Goal: Transaction & Acquisition: Purchase product/service

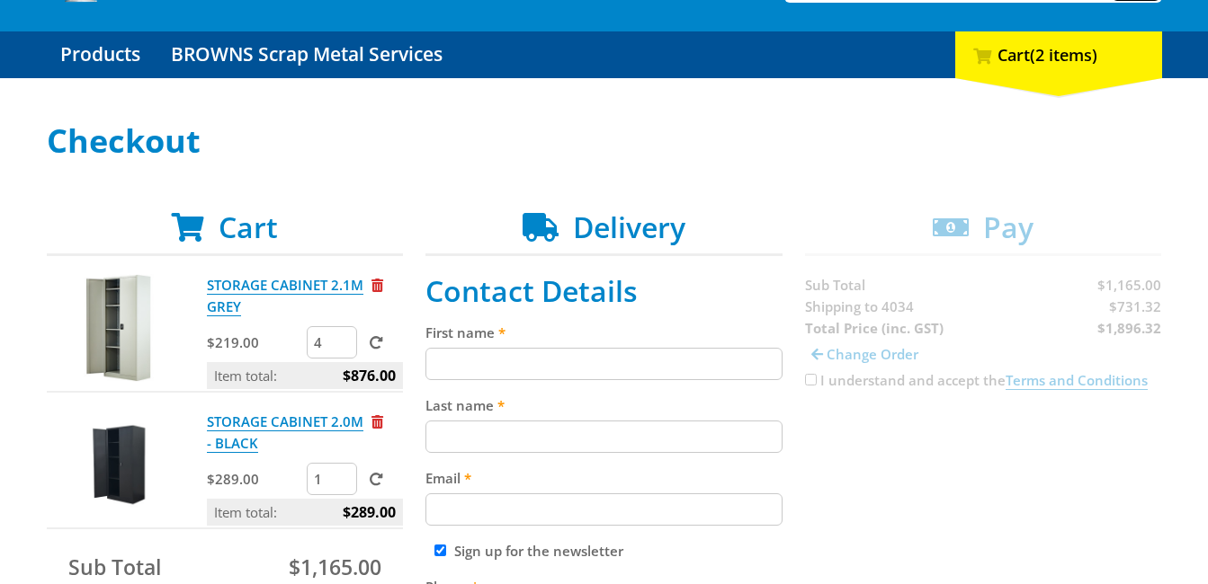
scroll to position [142, 0]
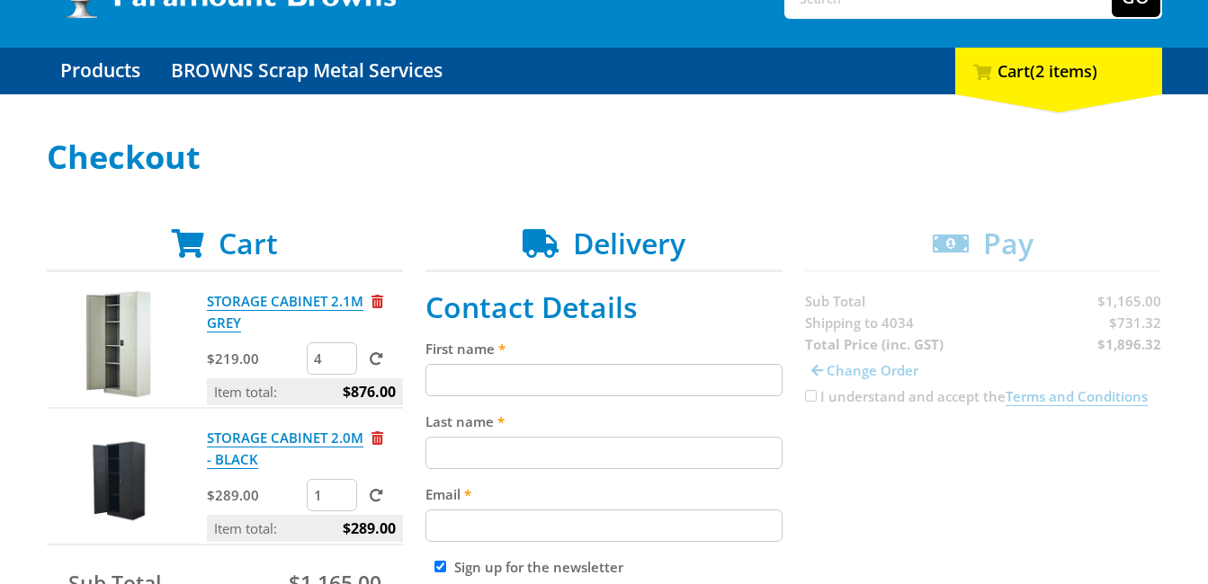
click at [319, 506] on input "1" at bounding box center [332, 495] width 50 height 32
type input "4"
click at [376, 497] on span at bounding box center [376, 495] width 13 height 13
click at [0, 0] on input "submit" at bounding box center [0, 0] width 0 height 0
click at [379, 495] on span at bounding box center [376, 495] width 13 height 13
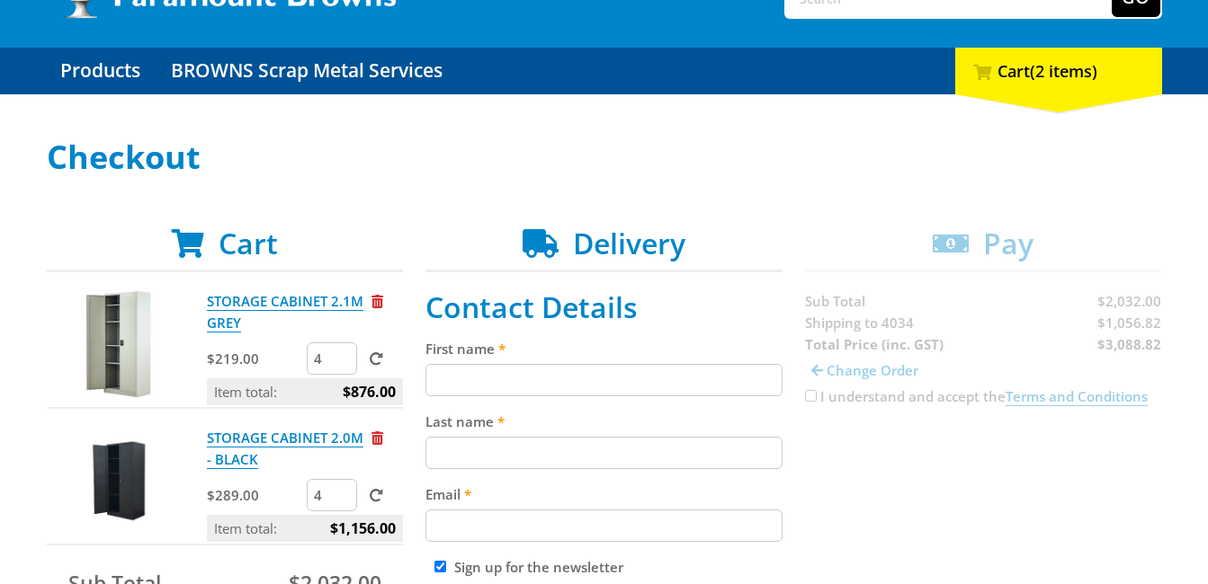
click at [0, 0] on input "submit" at bounding box center [0, 0] width 0 height 0
click at [375, 439] on span "Remove from cart" at bounding box center [377, 438] width 12 height 13
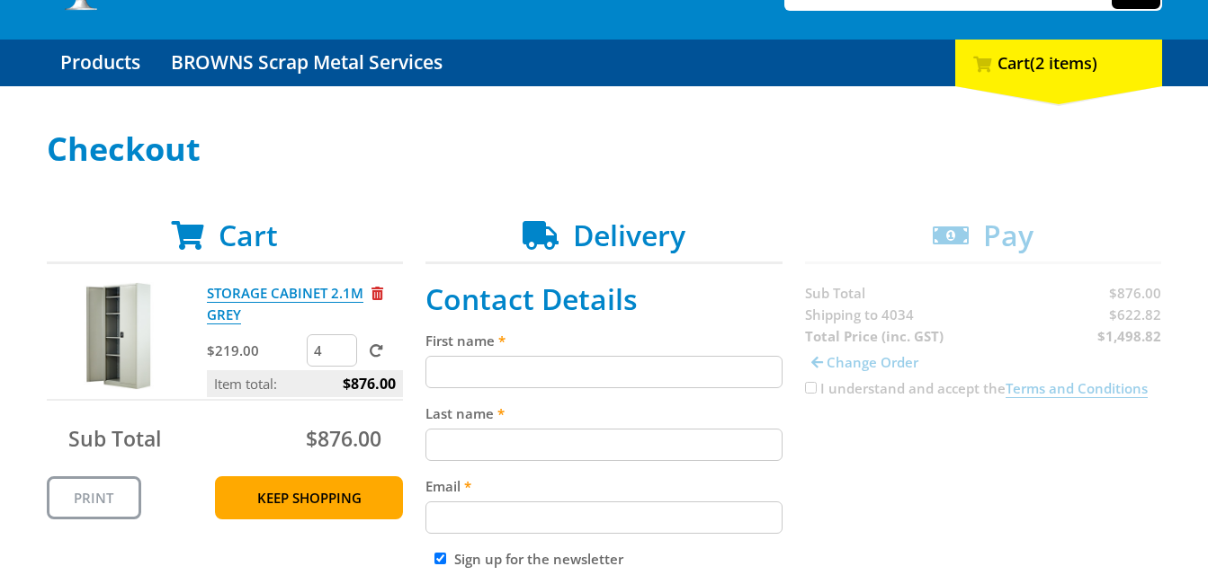
scroll to position [158, 0]
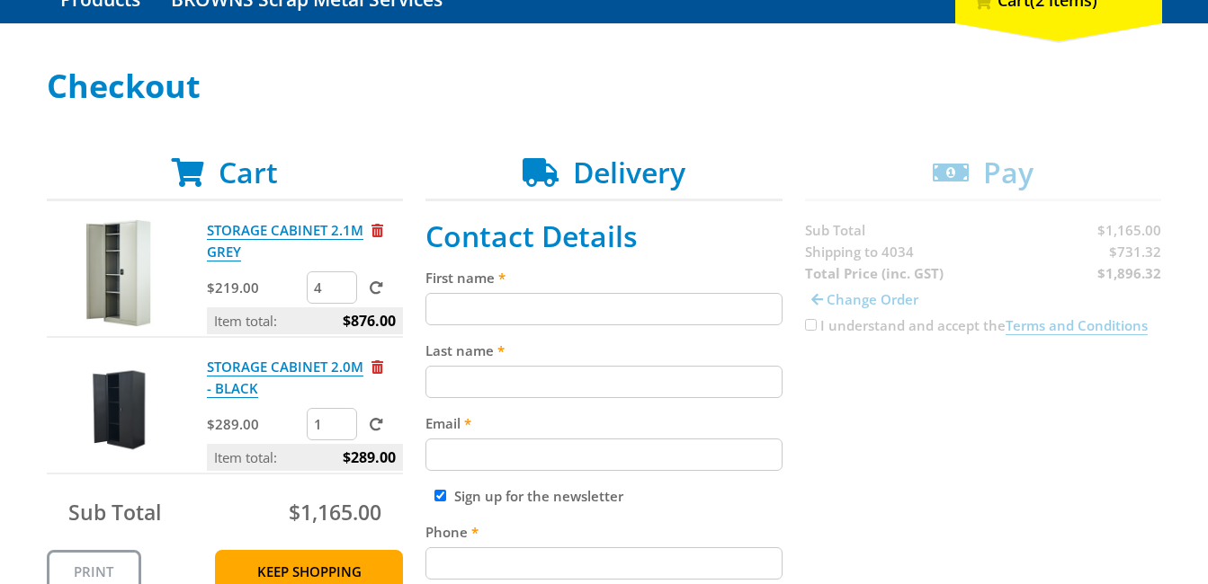
scroll to position [201, 0]
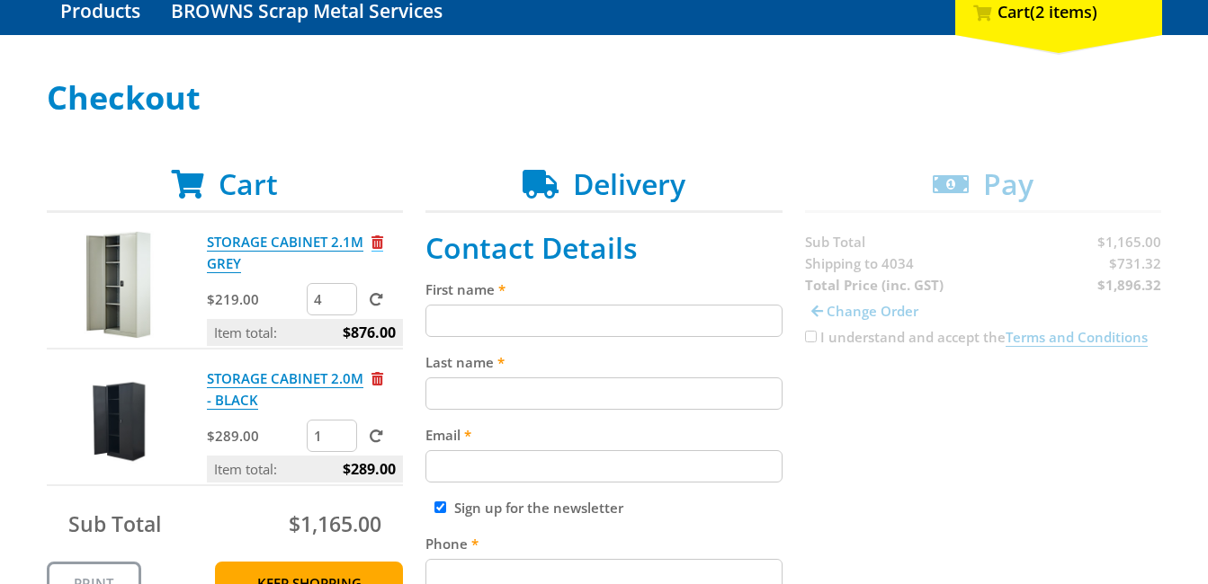
click at [379, 243] on span "Remove from cart" at bounding box center [377, 242] width 12 height 13
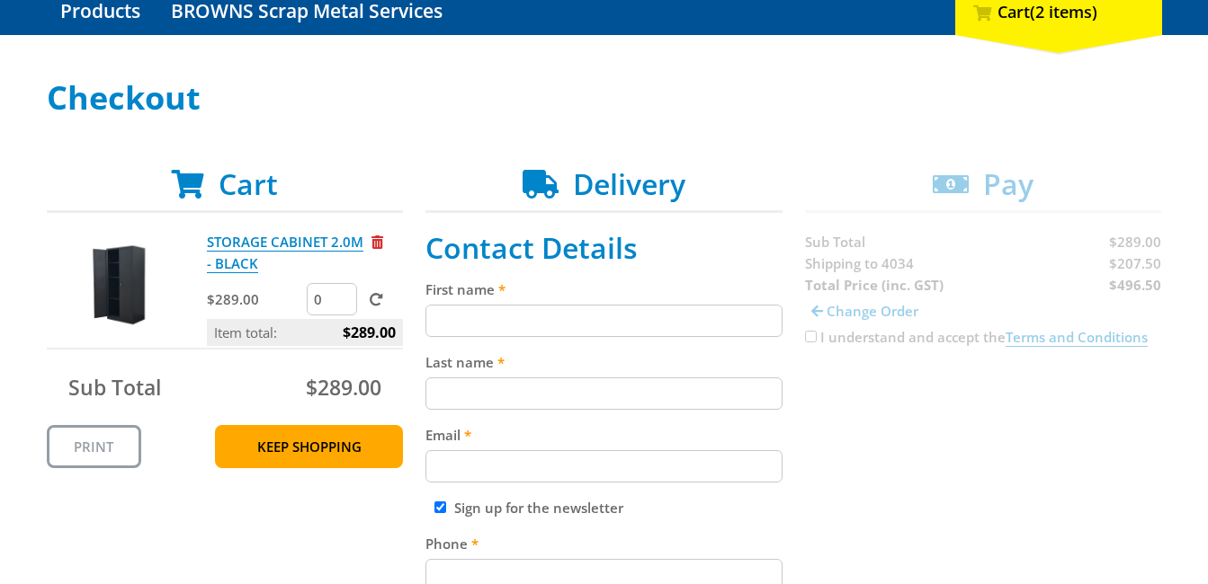
click at [343, 305] on input "0" at bounding box center [332, 299] width 50 height 32
click at [343, 297] on input "1" at bounding box center [332, 299] width 50 height 32
type input "2"
click at [343, 295] on input "2" at bounding box center [332, 299] width 50 height 32
click at [374, 302] on span at bounding box center [376, 299] width 13 height 13
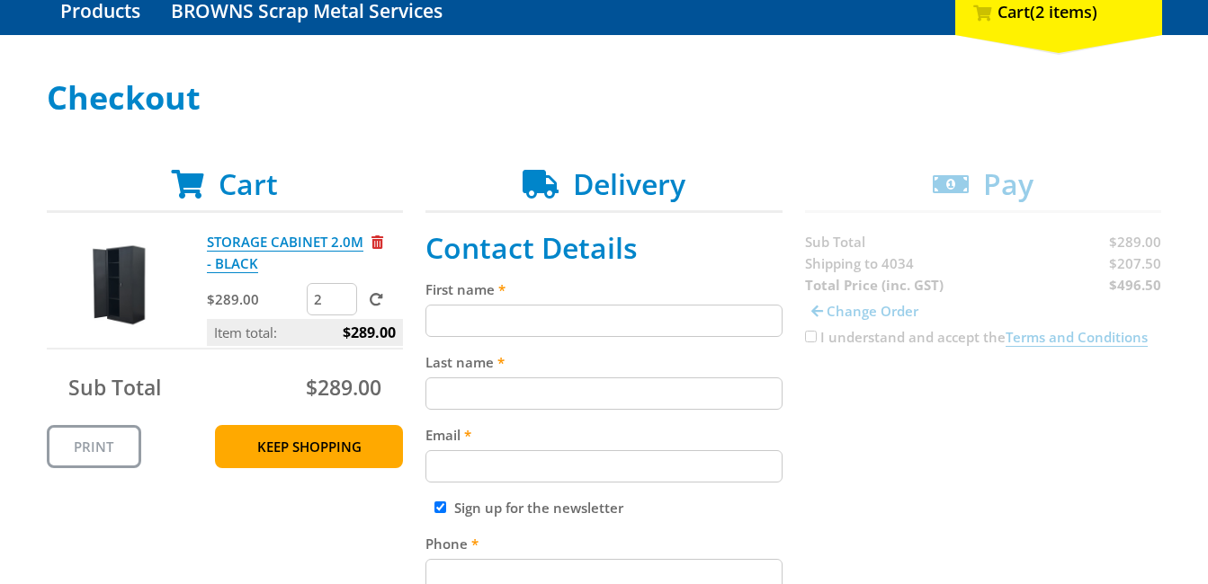
click at [0, 0] on input "submit" at bounding box center [0, 0] width 0 height 0
type input "3"
click at [342, 296] on input "3" at bounding box center [332, 299] width 50 height 32
click at [373, 299] on span at bounding box center [376, 299] width 13 height 13
click at [0, 0] on input "submit" at bounding box center [0, 0] width 0 height 0
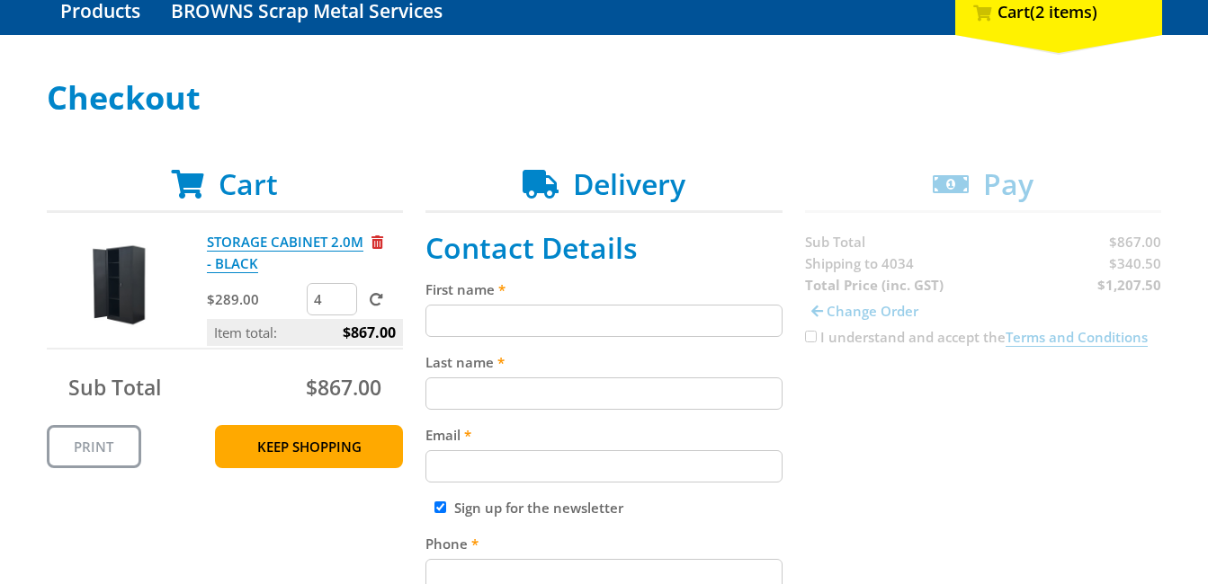
type input "4"
click at [343, 297] on input "4" at bounding box center [332, 299] width 50 height 32
click at [377, 300] on span at bounding box center [376, 299] width 13 height 13
click at [0, 0] on input "submit" at bounding box center [0, 0] width 0 height 0
type input "3"
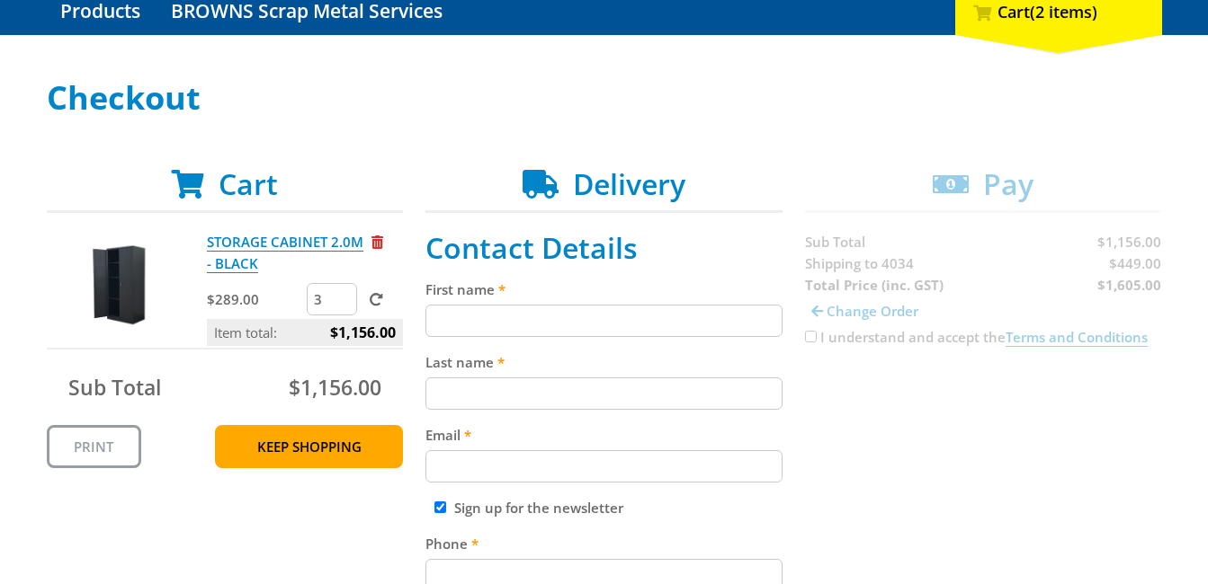
click at [343, 305] on input "3" at bounding box center [332, 299] width 50 height 32
click at [376, 299] on span at bounding box center [376, 299] width 13 height 13
click at [0, 0] on input "submit" at bounding box center [0, 0] width 0 height 0
